Goal: Find contact information: Obtain details needed to contact an individual or organization

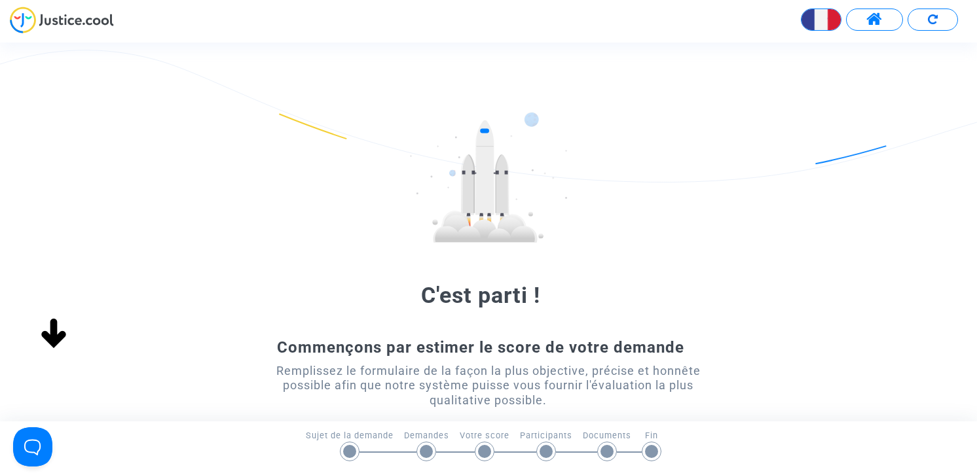
click at [868, 21] on span at bounding box center [874, 19] width 16 height 17
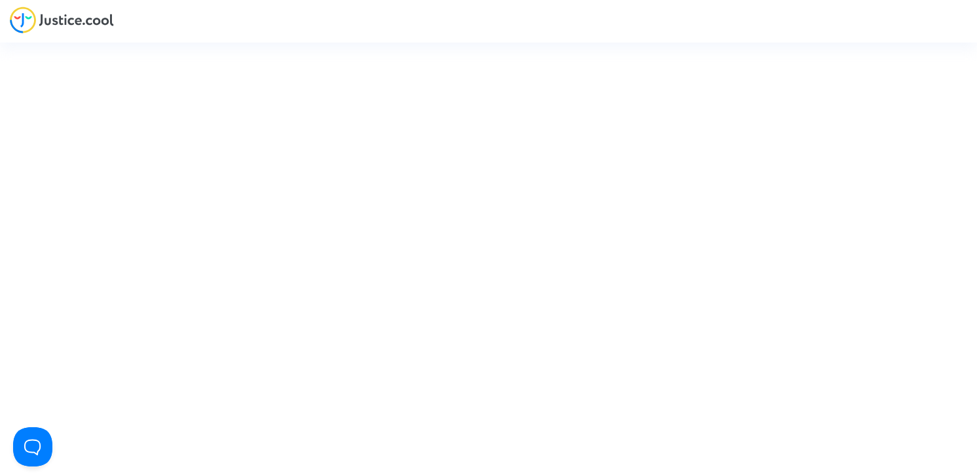
type input "[PERSON_NAME][EMAIL_ADDRESS][DOMAIN_NAME]"
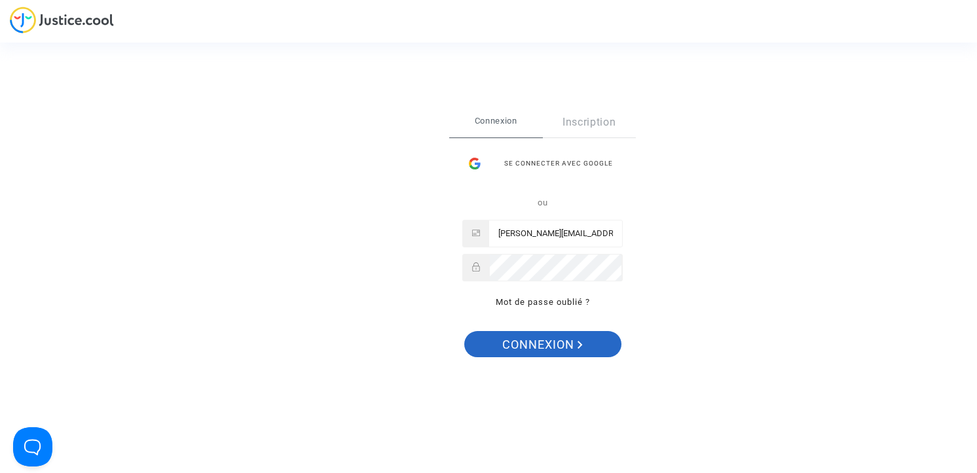
click at [571, 336] on span "Connexion" at bounding box center [542, 344] width 81 height 27
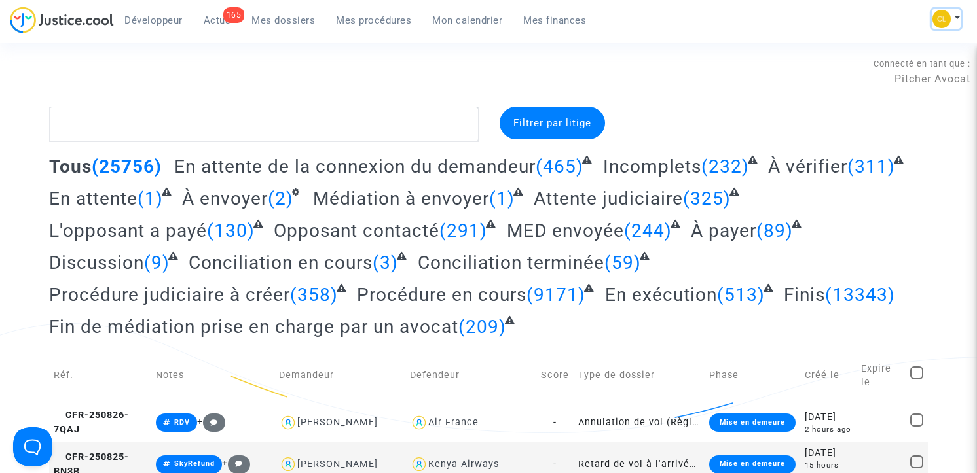
click at [953, 14] on button at bounding box center [946, 19] width 29 height 20
click at [878, 79] on link "Paramètres" at bounding box center [894, 88] width 132 height 21
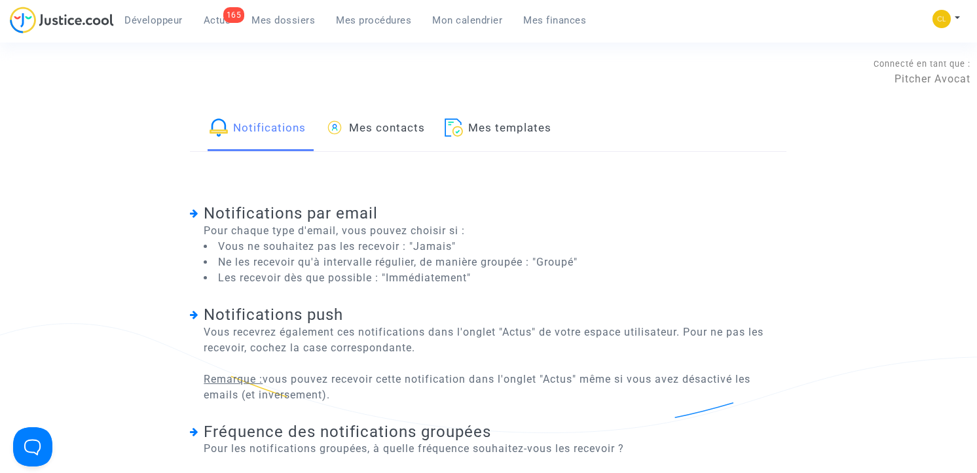
click at [391, 124] on link "Mes contacts" at bounding box center [375, 129] width 100 height 45
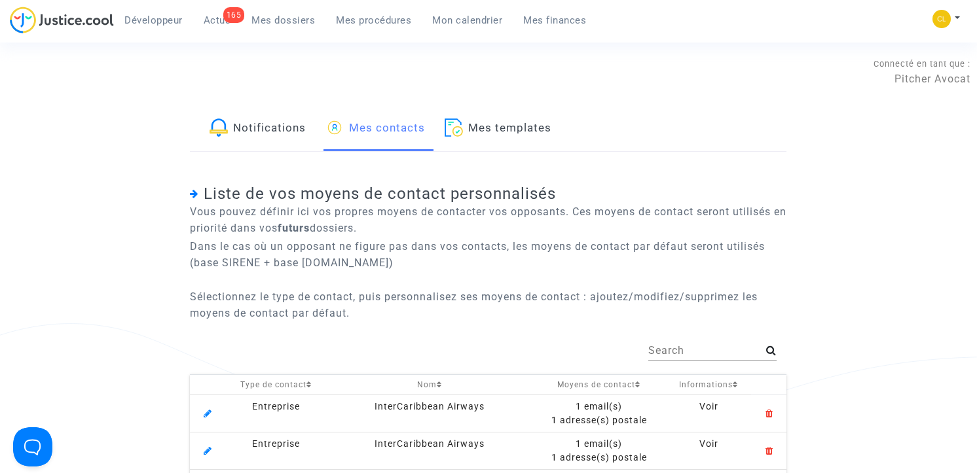
click at [676, 350] on input "Search" at bounding box center [707, 351] width 118 height 12
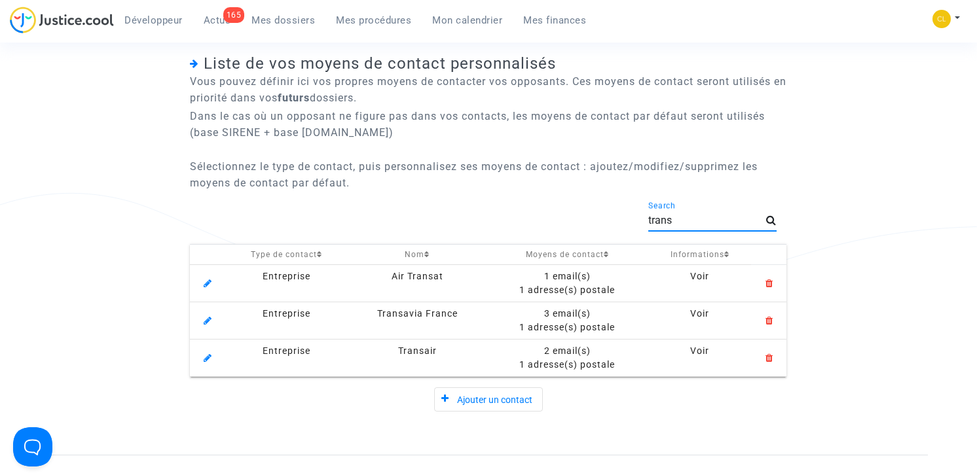
scroll to position [136, 0]
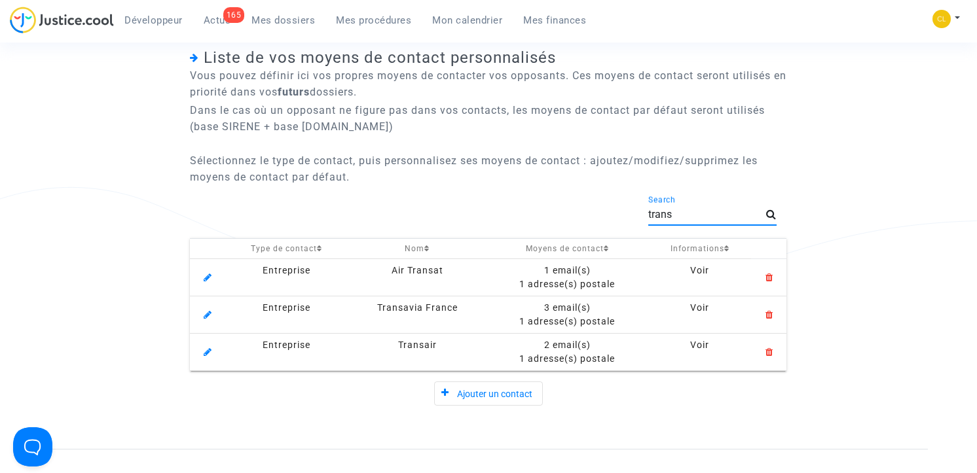
type input "trans"
click at [579, 346] on div "2 email(s)" at bounding box center [567, 345] width 153 height 14
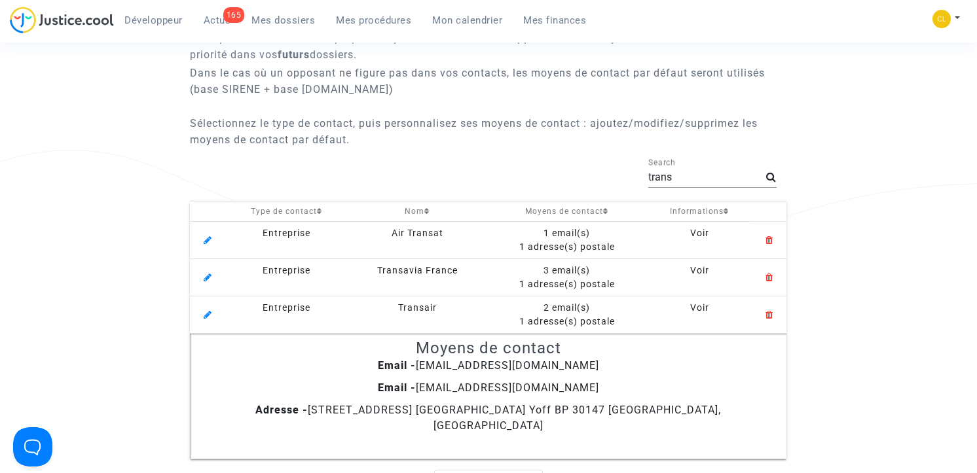
scroll to position [252, 0]
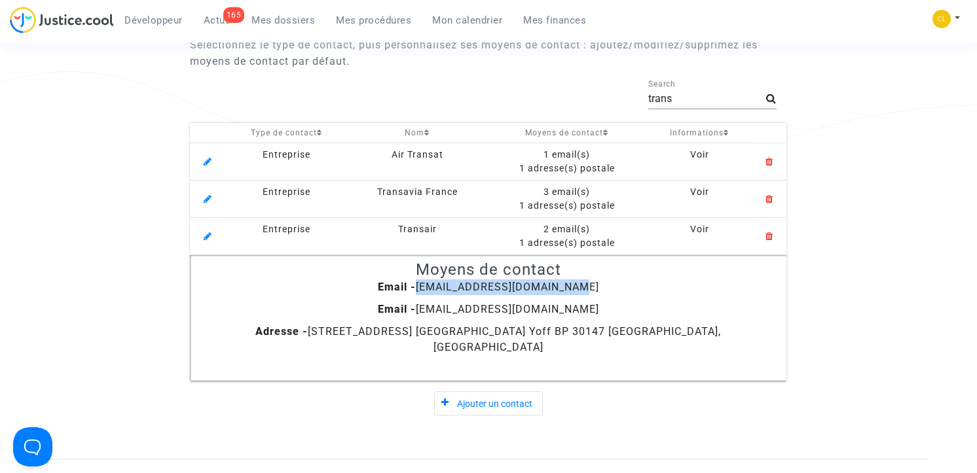
drag, startPoint x: 433, startPoint y: 289, endPoint x: 604, endPoint y: 289, distance: 170.2
click at [604, 289] on div "Email - booking@groupetransair.sn" at bounding box center [488, 288] width 586 height 16
copy span "booking@groupetransair.sn"
drag, startPoint x: 428, startPoint y: 310, endPoint x: 610, endPoint y: 310, distance: 181.4
click at [610, 310] on div "Email - agence.yoff@groupetransair.sn" at bounding box center [488, 310] width 586 height 16
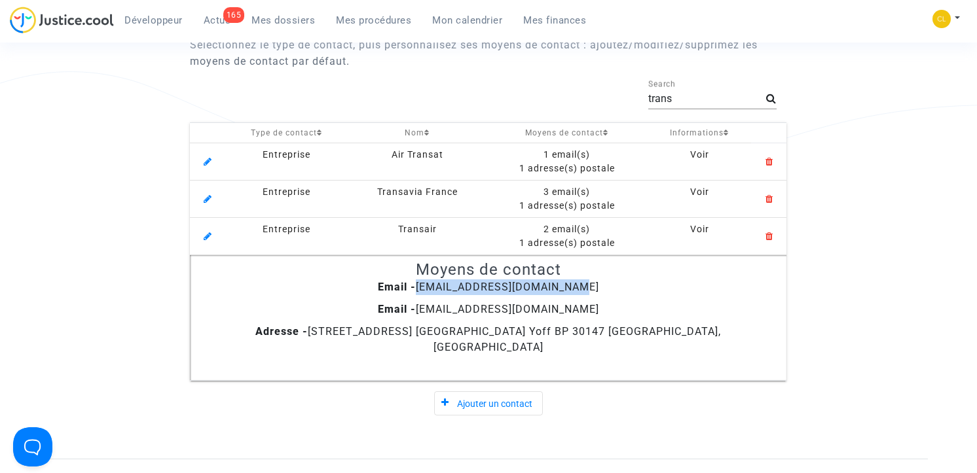
copy span "agence.yoff@groupetransair.sn"
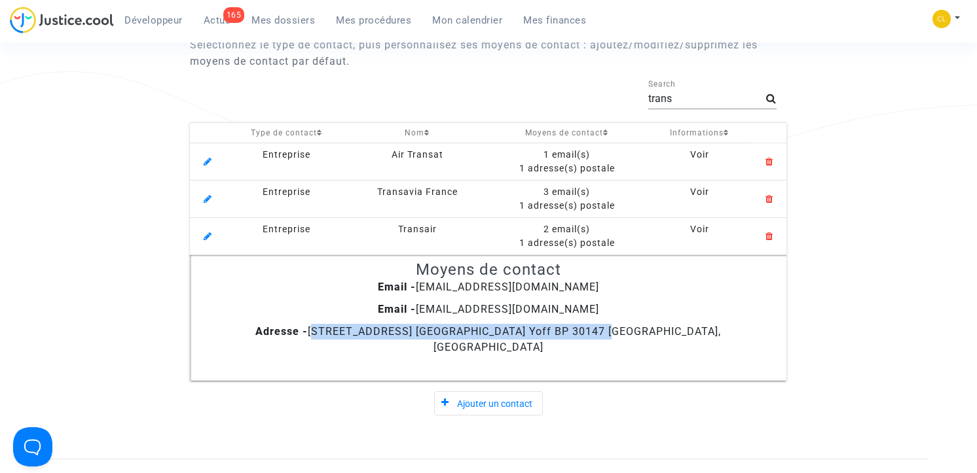
drag, startPoint x: 299, startPoint y: 333, endPoint x: 558, endPoint y: 329, distance: 259.3
click at [558, 329] on span "Adresse - 198-200 route de l’aéroport LSS Biagui Dakar Yoff BP 30147 Dakar Sodi…" at bounding box center [488, 339] width 466 height 28
copy span "198-200 route de l’aéroport LSS Biagui Dakar Yoff"
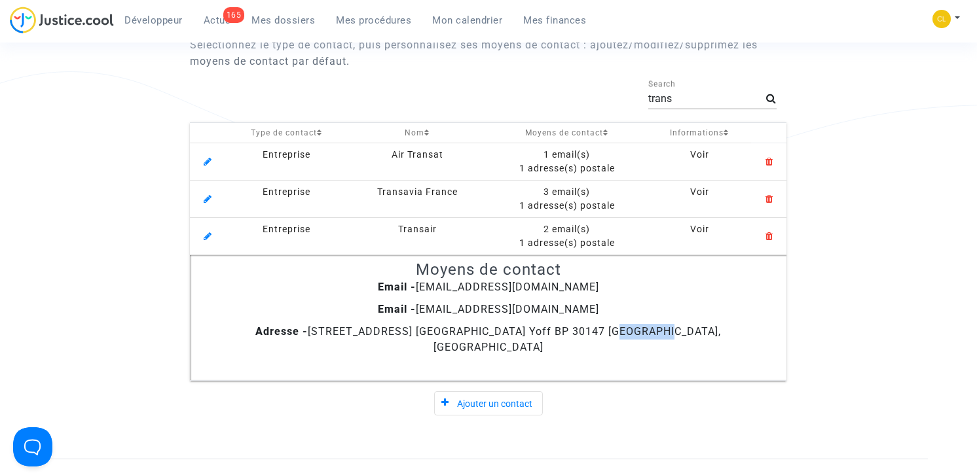
drag, startPoint x: 564, startPoint y: 334, endPoint x: 612, endPoint y: 334, distance: 47.1
click at [612, 334] on span "Adresse - 198-200 route de l’aéroport LSS Biagui Dakar Yoff BP 30147 Dakar Sodi…" at bounding box center [488, 339] width 466 height 28
click at [598, 334] on span "Adresse - 198-200 route de l’aéroport LSS Biagui Dakar Yoff BP 30147 Dakar Sodi…" at bounding box center [488, 339] width 466 height 28
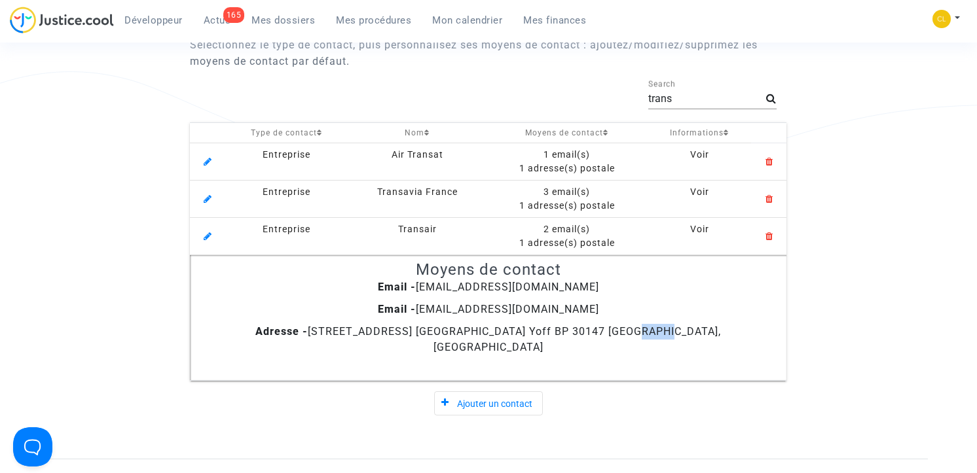
copy span "30147"
drag, startPoint x: 619, startPoint y: 334, endPoint x: 685, endPoint y: 334, distance: 66.8
click at [685, 334] on span "Adresse - 198-200 route de l’aéroport LSS Biagui Dakar Yoff BP 30147 Dakar Sodi…" at bounding box center [488, 339] width 466 height 28
copy span "Dakar Sodida"
